Goal: Information Seeking & Learning: Learn about a topic

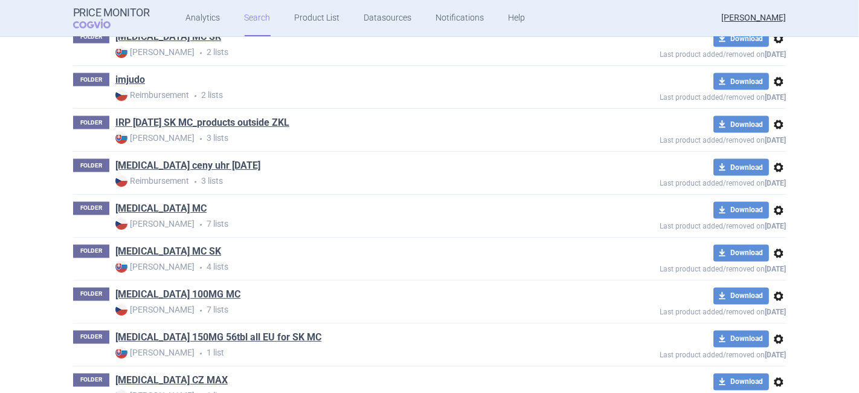
scroll to position [1812, 0]
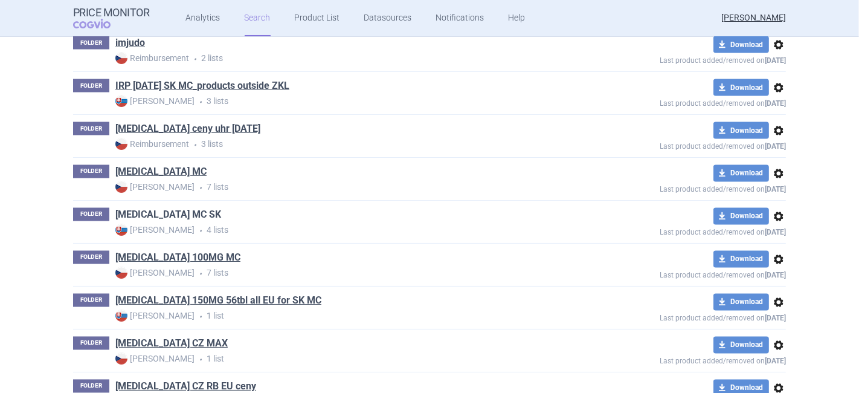
click at [162, 210] on link "[MEDICAL_DATA] MC SK" at bounding box center [168, 214] width 106 height 13
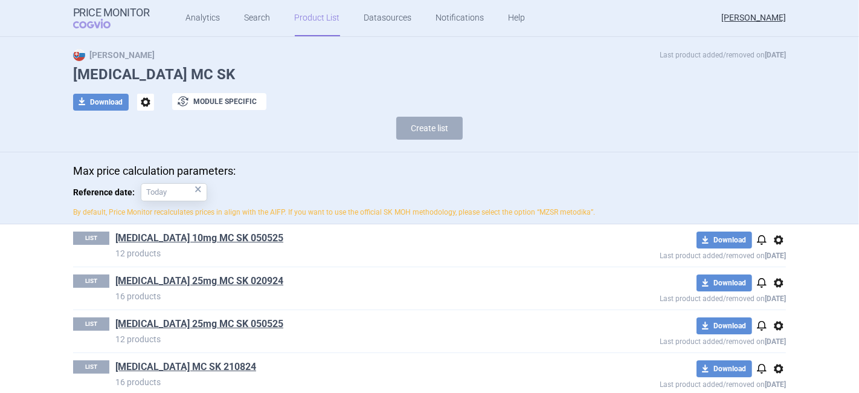
scroll to position [37, 0]
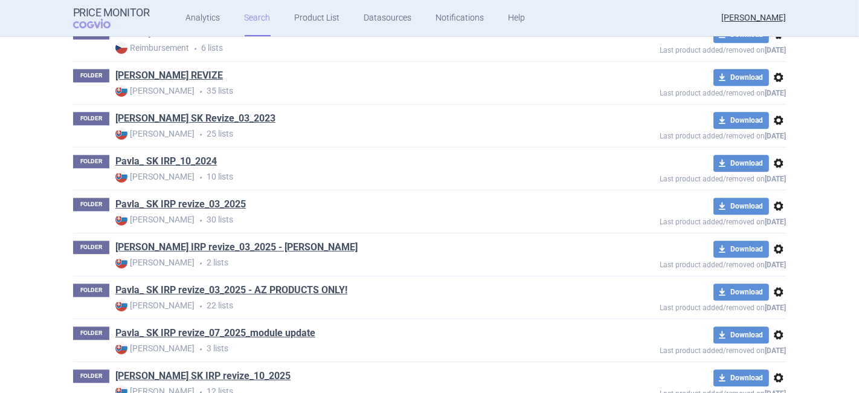
scroll to position [2550, 0]
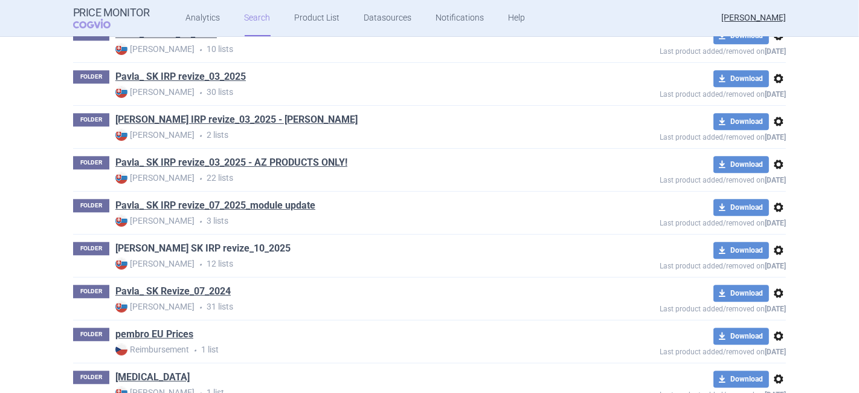
click at [214, 242] on link "[PERSON_NAME] SK IRP revize_10_2025" at bounding box center [202, 248] width 175 height 13
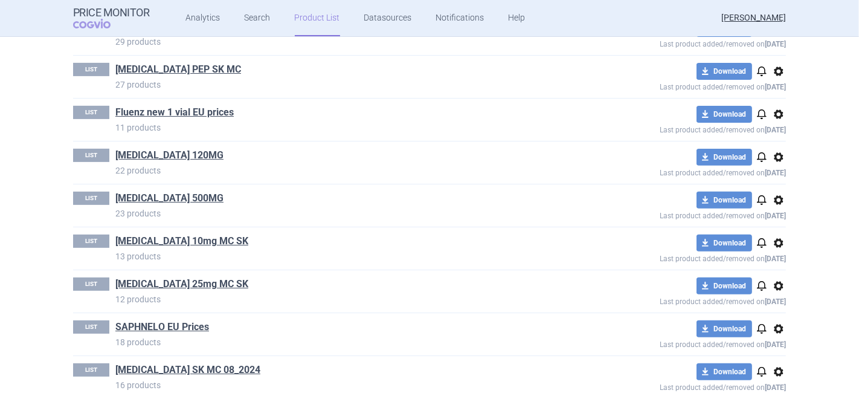
scroll to position [379, 0]
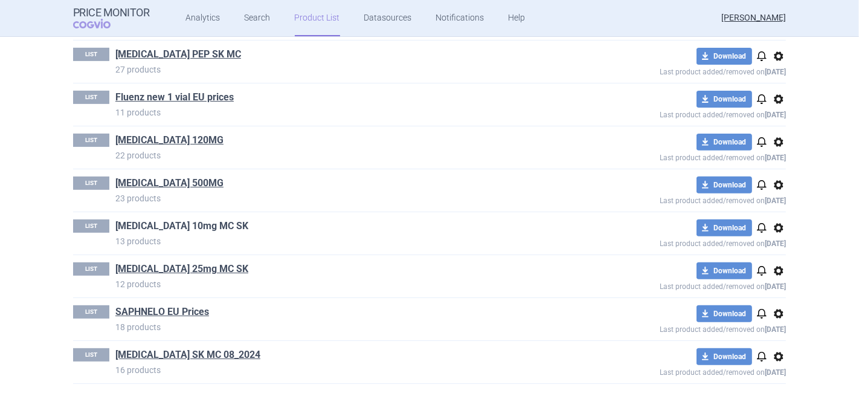
click at [167, 226] on link "[MEDICAL_DATA] 10mg MC SK" at bounding box center [181, 225] width 133 height 13
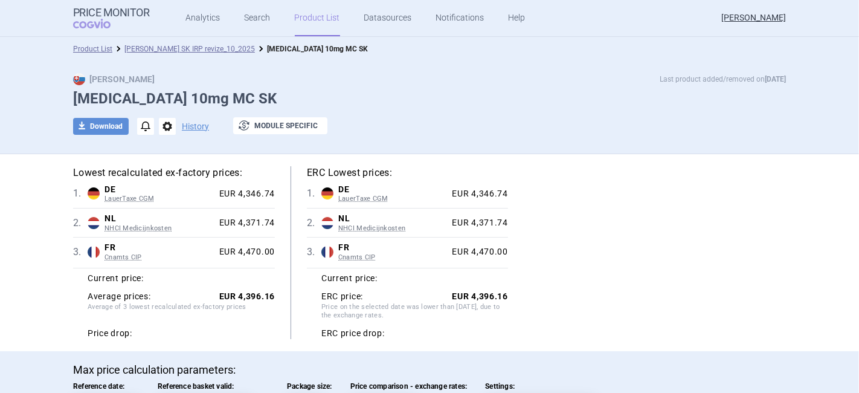
click at [597, 265] on div "Lowest recalculated ex-factory prices: 1 . DE LauerTaxe [MEDICAL_DATA] Germany …" at bounding box center [429, 252] width 713 height 173
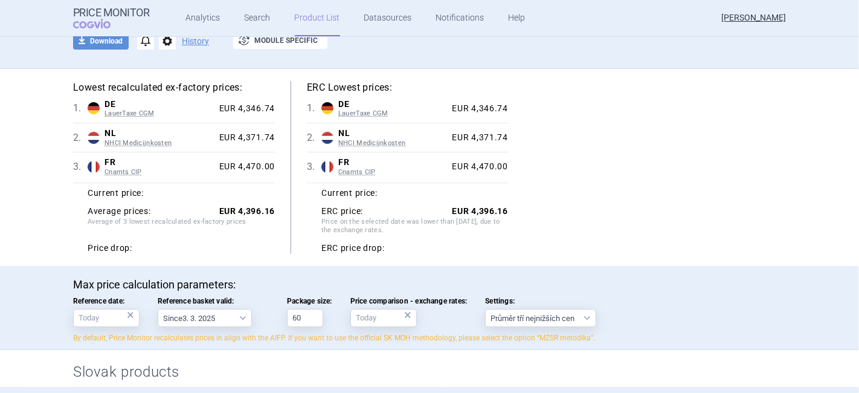
scroll to position [67, 0]
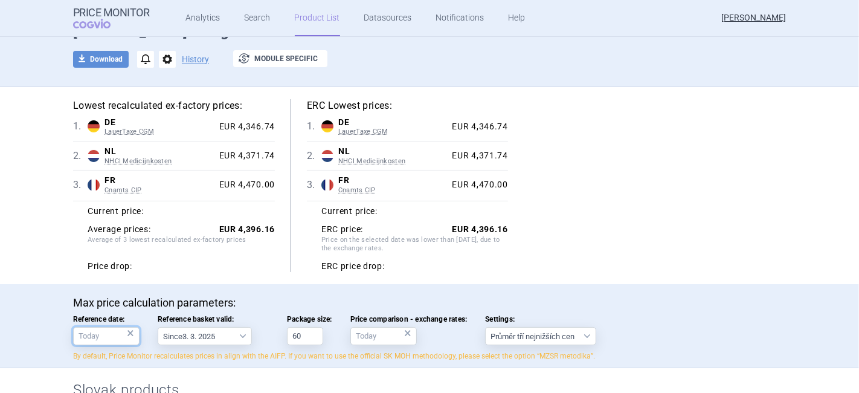
click at [129, 340] on body "Price Monitor COGVIO Analytics Search Product List Datasources Notifications He…" at bounding box center [429, 196] width 859 height 393
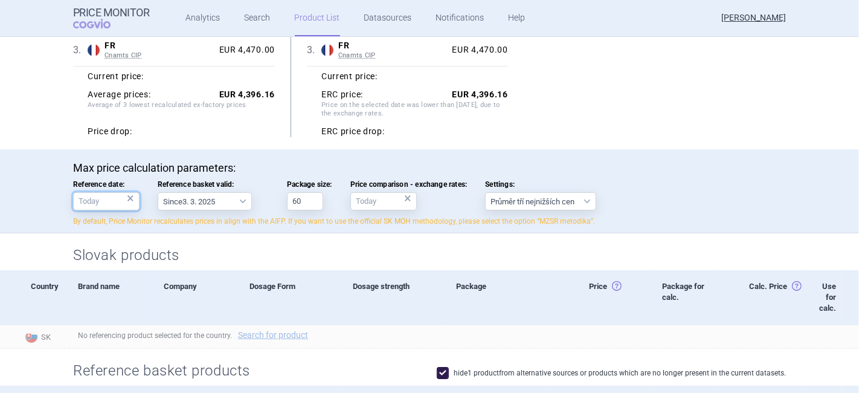
scroll to position [216, 0]
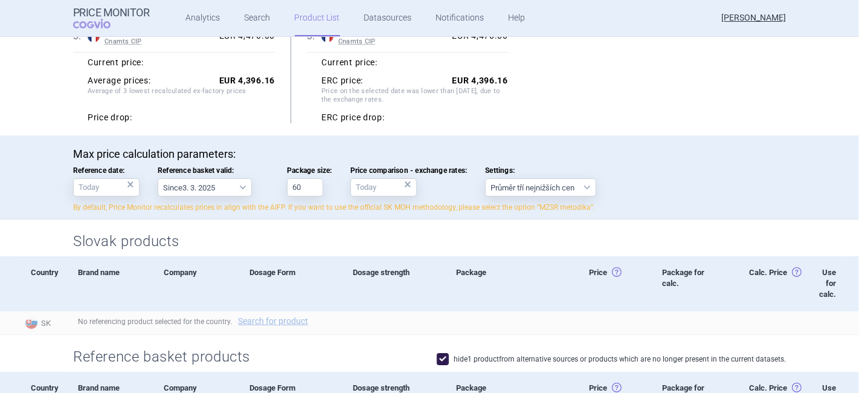
click at [119, 195] on div "Max price calculation parameters: Reference date: × Reference basket valid: Sin…" at bounding box center [429, 179] width 713 height 65
click at [127, 184] on div "×" at bounding box center [130, 184] width 7 height 13
click at [127, 179] on div "×" at bounding box center [130, 184] width 7 height 13
click at [93, 187] on input "Reference date: ×" at bounding box center [106, 187] width 66 height 18
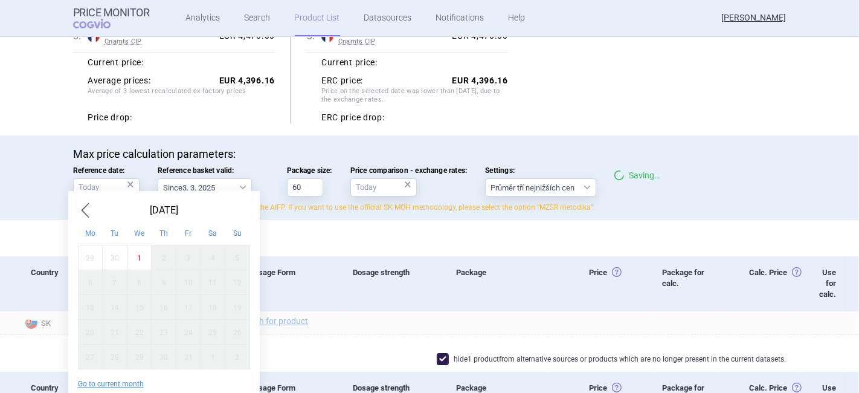
click at [137, 257] on div "1" at bounding box center [139, 257] width 25 height 25
type input "1. 10. 2025"
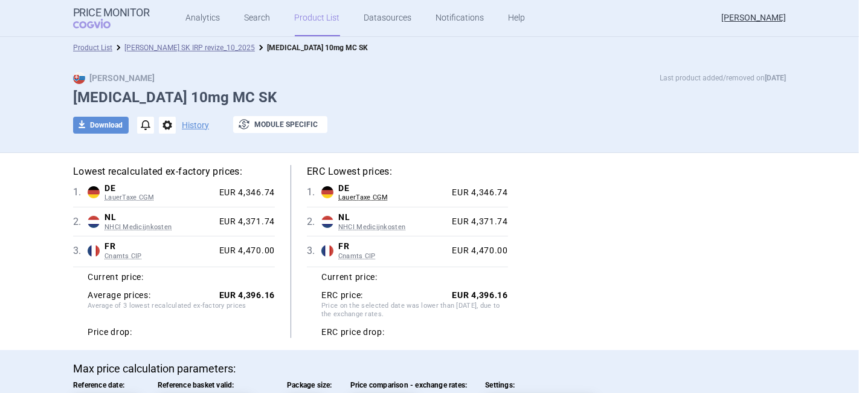
scroll to position [0, 0]
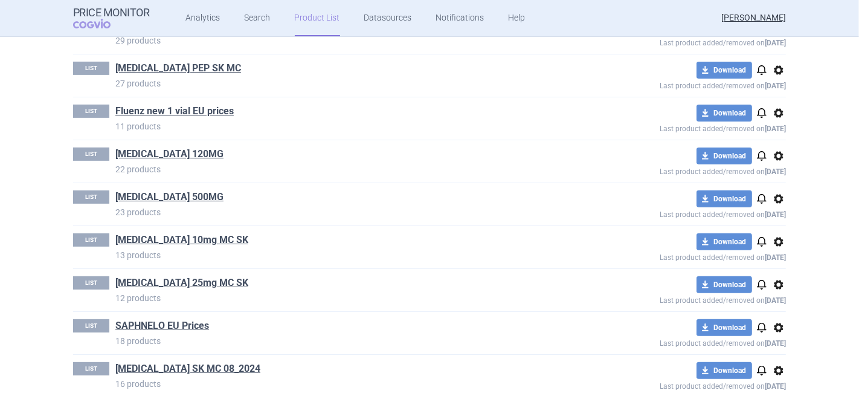
scroll to position [379, 0]
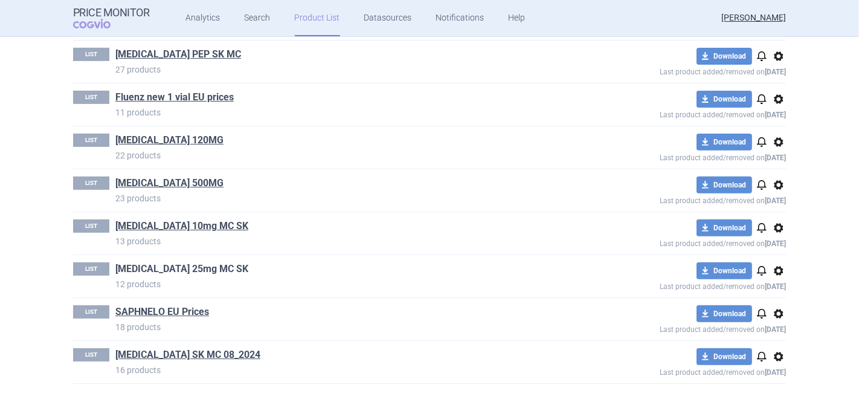
click at [195, 268] on link "[MEDICAL_DATA] 25mg MC SK" at bounding box center [181, 268] width 133 height 13
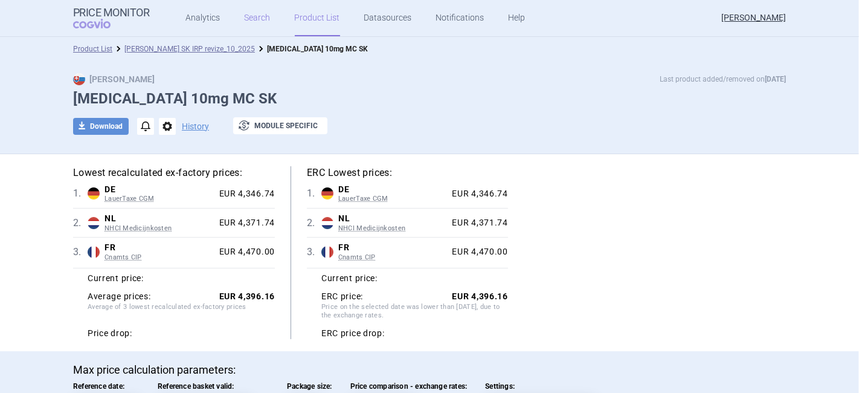
click at [255, 18] on link "Search" at bounding box center [258, 18] width 26 height 36
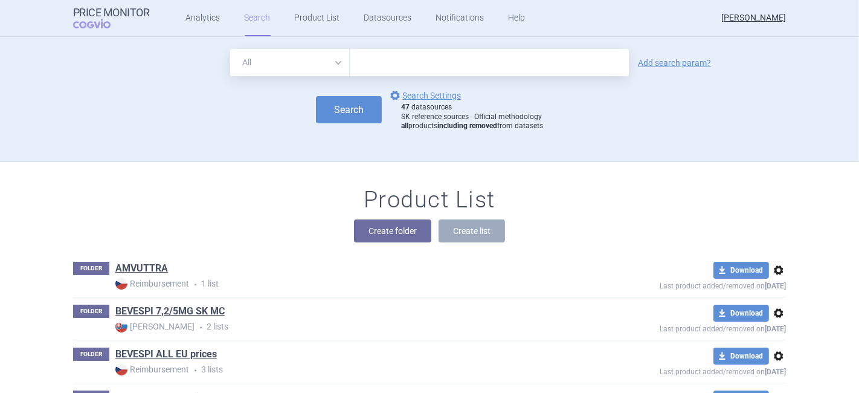
click at [355, 69] on input "text" at bounding box center [489, 62] width 279 height 27
type input "koselugo"
click at [355, 103] on button "Search" at bounding box center [349, 109] width 66 height 27
